Goal: Information Seeking & Learning: Learn about a topic

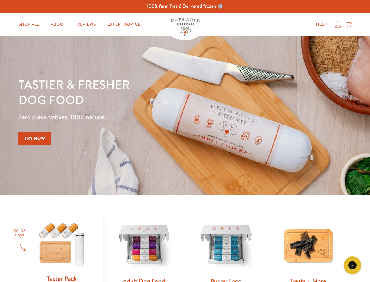
click at [185, 141] on div "Tastier & fresher dog food Zero preservatives. 100% natural. Try Now" at bounding box center [129, 115] width 222 height 77
click at [353, 265] on icon "Gorgias live chat" at bounding box center [353, 265] width 6 height 6
